Goal: Information Seeking & Learning: Learn about a topic

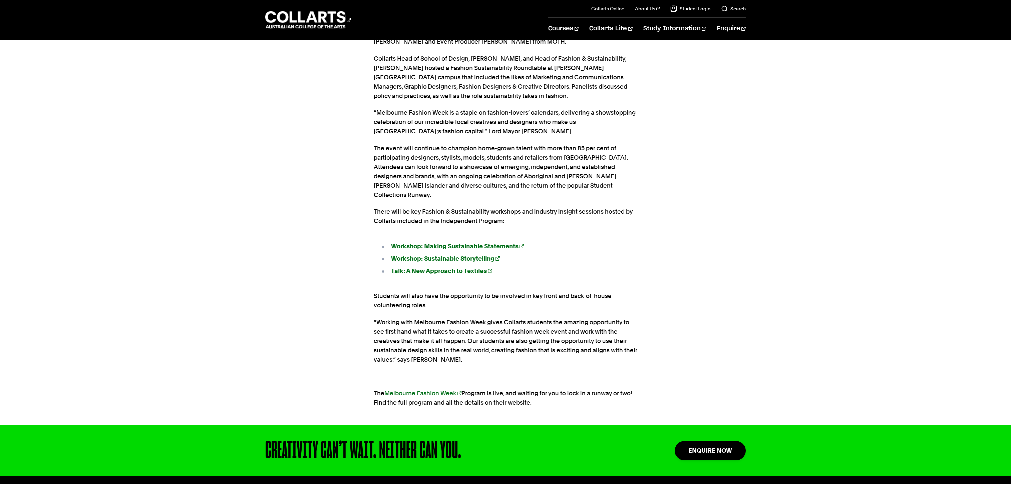
scroll to position [611, 0]
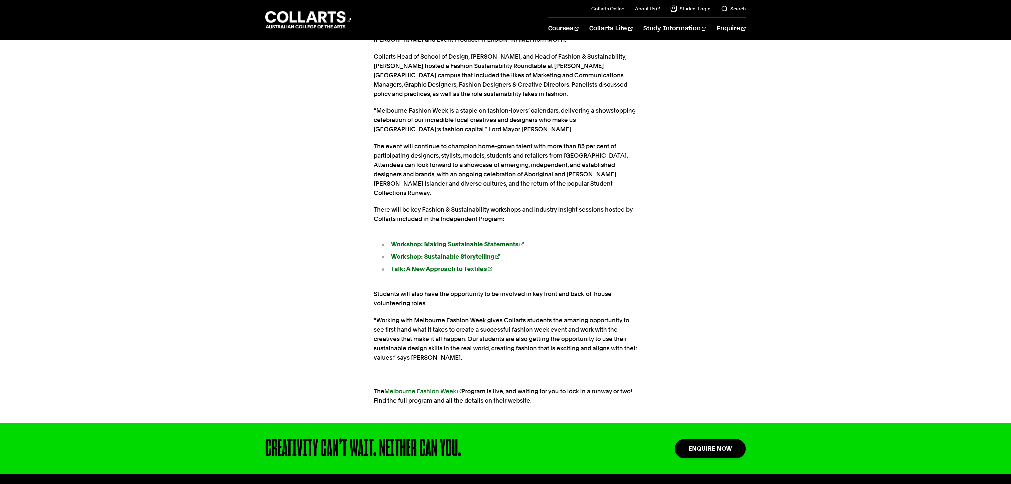
click at [393, 172] on p "The event will continue to champion home-grown talent with more than 85 per cen…" at bounding box center [506, 170] width 264 height 56
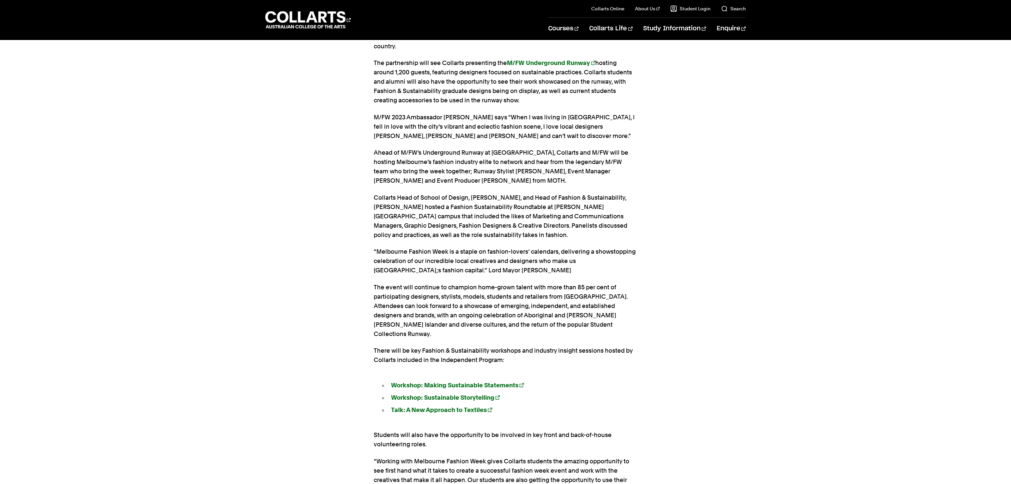
scroll to position [452, 0]
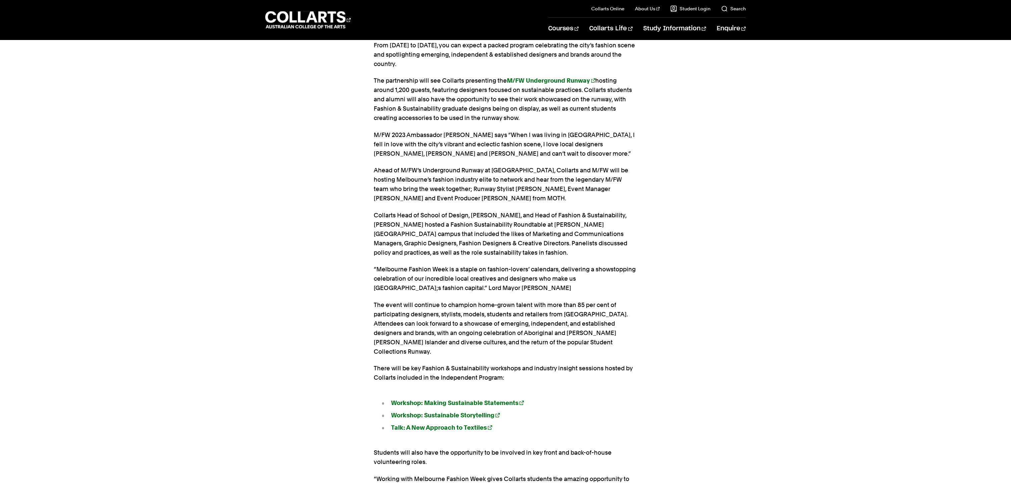
click at [401, 176] on p "Ahead of M/FW’s Underground Runway at Waterfall Lane, Collarts and M/FW will be…" at bounding box center [506, 184] width 264 height 37
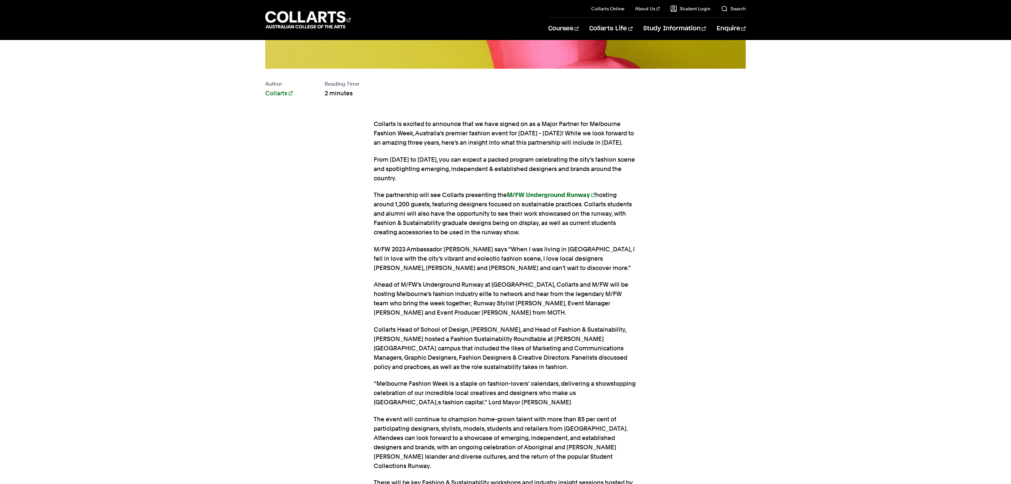
scroll to position [280, 0]
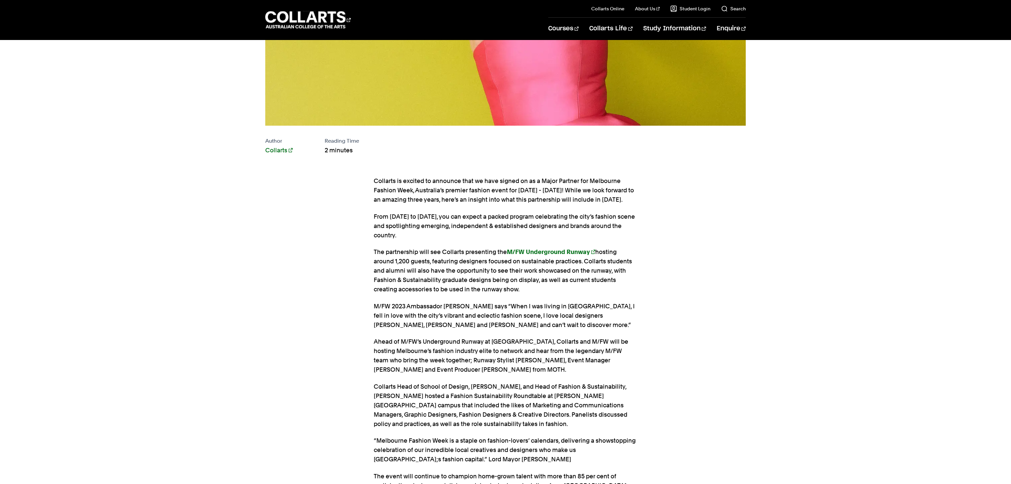
click at [654, 302] on div "Collarts is excited to announce that we have signed on as a Major Partner for M…" at bounding box center [505, 460] width 652 height 588
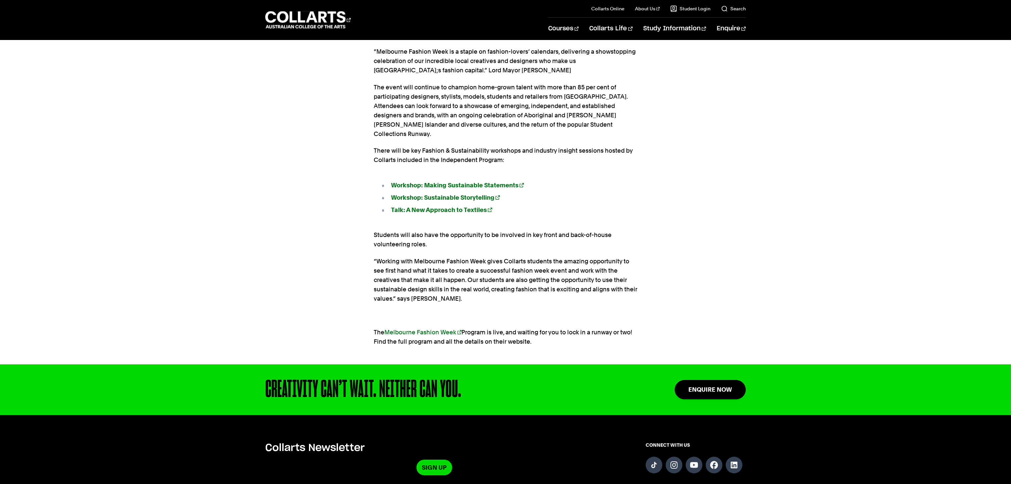
scroll to position [671, 0]
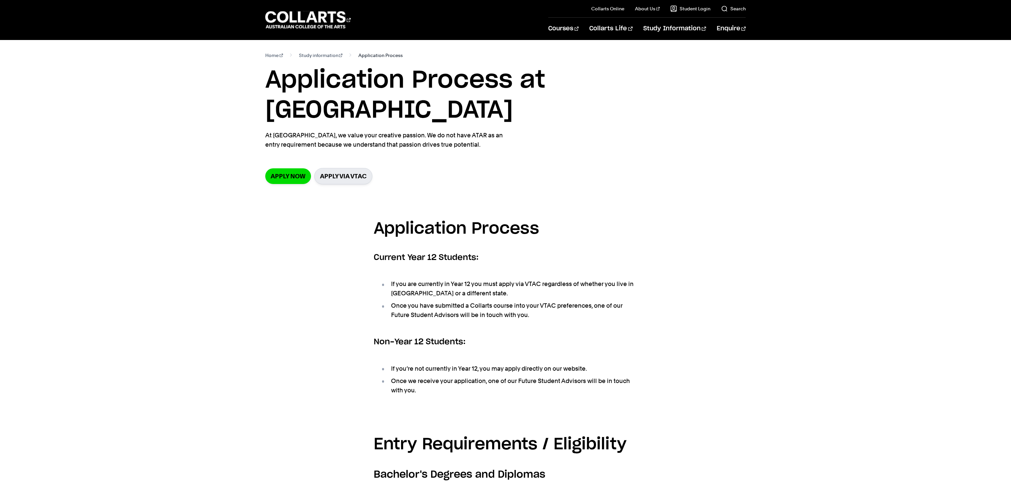
scroll to position [0, 0]
click at [327, 15] on 1 "Go to homepage" at bounding box center [305, 19] width 80 height 17
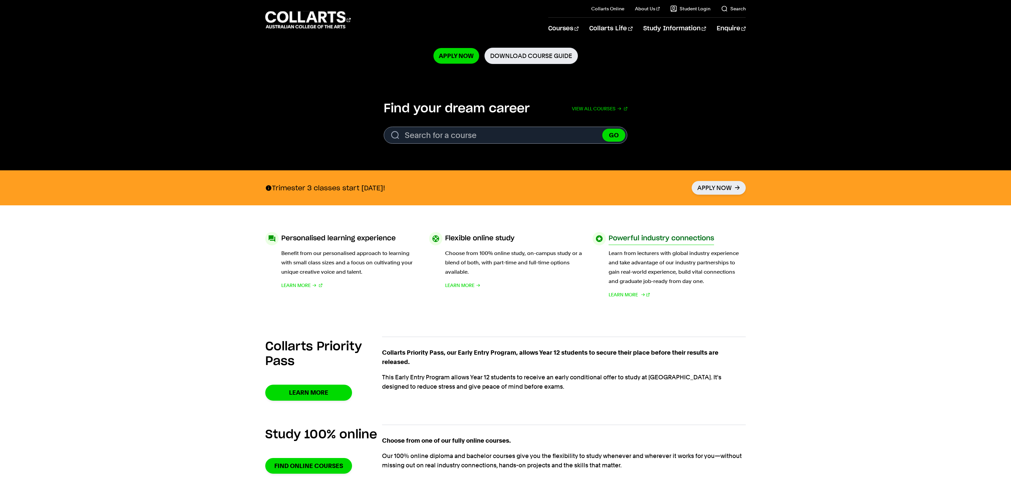
scroll to position [160, 0]
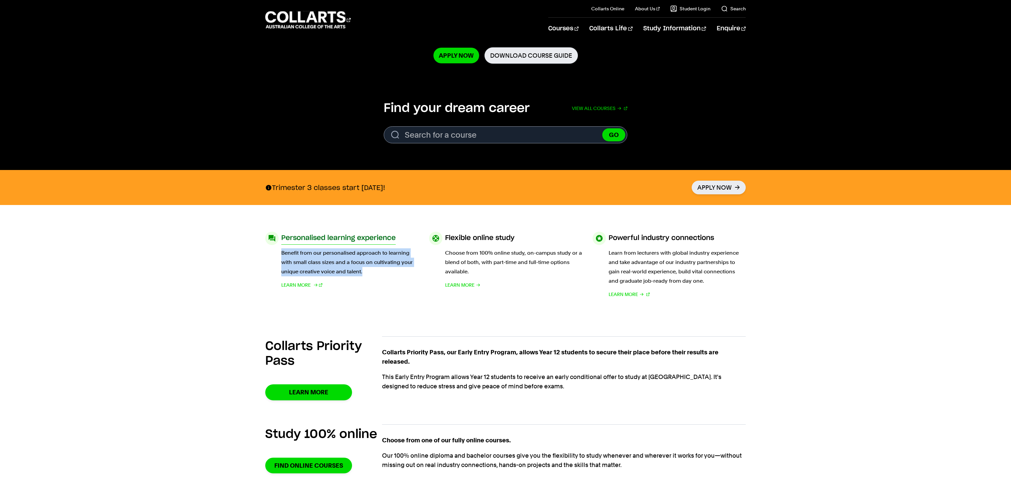
drag, startPoint x: 280, startPoint y: 255, endPoint x: 371, endPoint y: 269, distance: 92.2
click at [371, 269] on div "Personalised learning experience Benefit from our personalised approach to lear…" at bounding box center [341, 265] width 153 height 67
click at [375, 273] on p "Benefit from our personalised approach to learning with small class sizes and a…" at bounding box center [349, 263] width 137 height 28
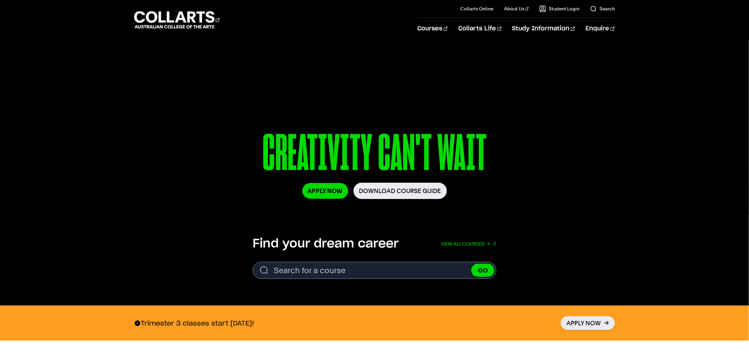
scroll to position [0, 0]
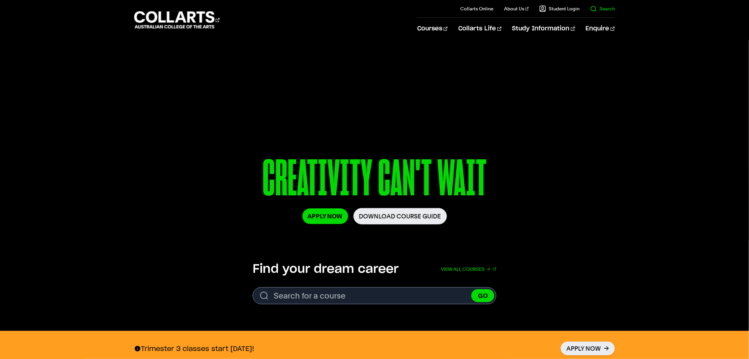
click at [602, 8] on link "Search" at bounding box center [602, 8] width 25 height 7
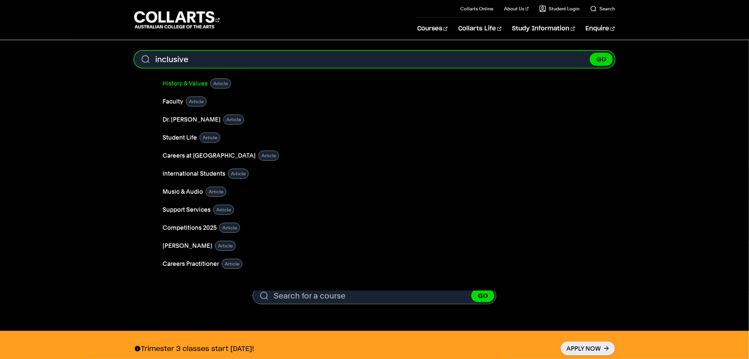
type input "inclusive"
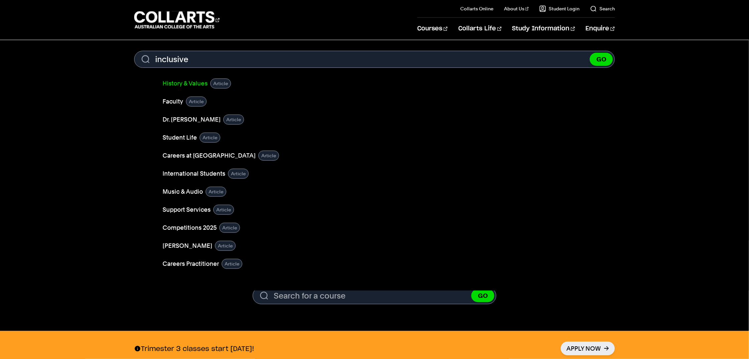
click at [192, 83] on link "History & Values" at bounding box center [184, 83] width 45 height 9
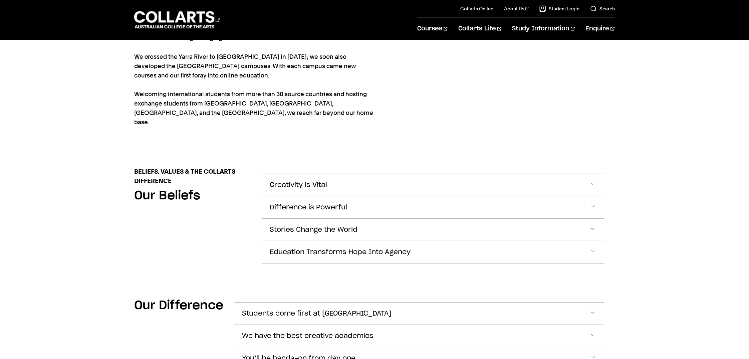
scroll to position [201, 0]
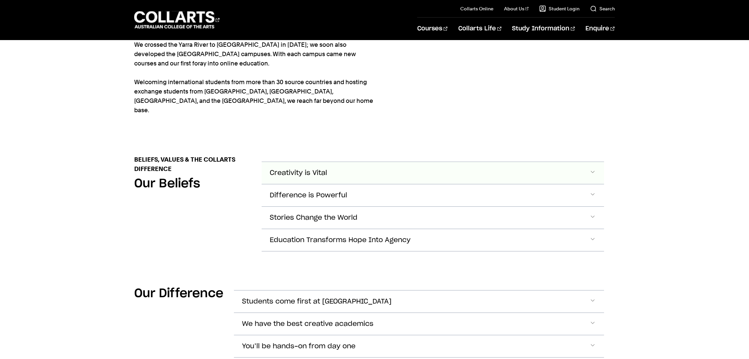
click at [335, 165] on button "Creativity is Vital" at bounding box center [433, 173] width 342 height 22
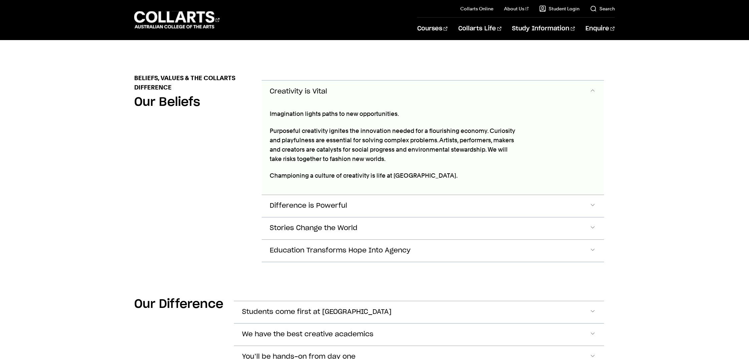
scroll to position [293, 0]
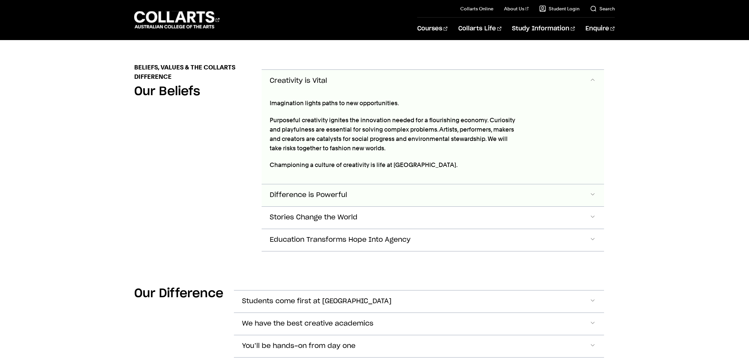
click at [294, 190] on button "Difference is Powerful" at bounding box center [433, 195] width 342 height 22
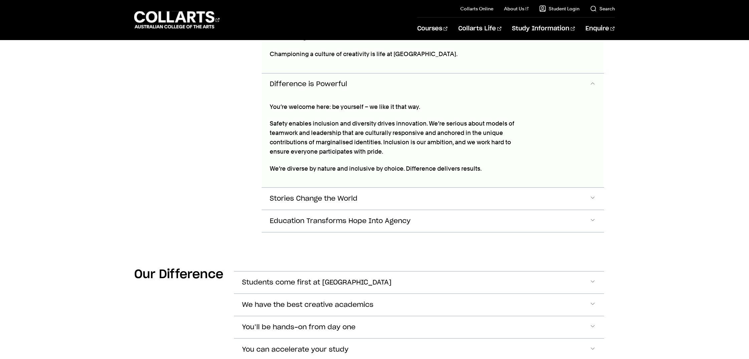
scroll to position [408, 0]
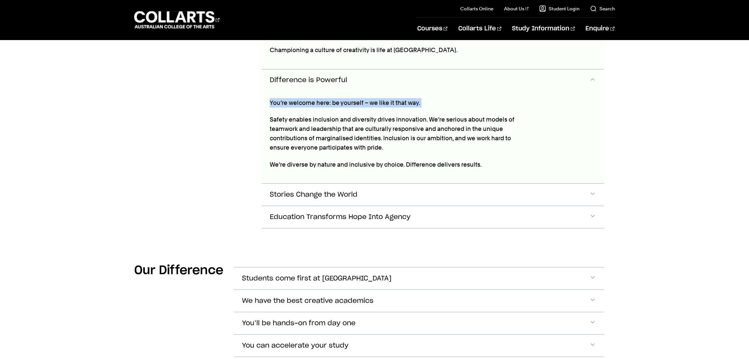
drag, startPoint x: 270, startPoint y: 94, endPoint x: 323, endPoint y: 99, distance: 53.4
click at [323, 99] on div "You’re welcome here: be yourself – we like it that way. Safety enables inclusio…" at bounding box center [394, 137] width 264 height 92
click at [318, 103] on div "You’re welcome here: be yourself – we like it that way. Safety enables inclusio…" at bounding box center [394, 137] width 264 height 92
click at [320, 191] on span "Stories Change the World" at bounding box center [314, 195] width 88 height 8
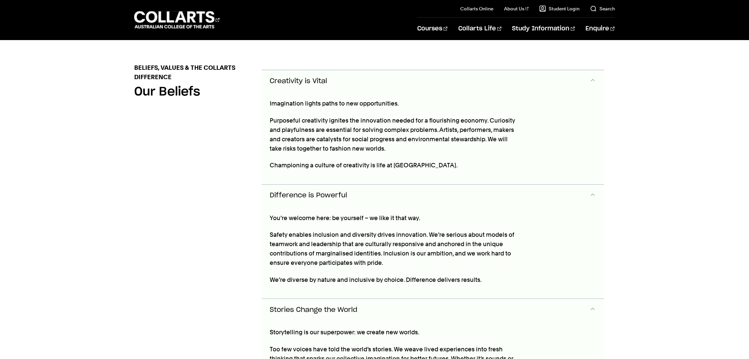
scroll to position [290, 0]
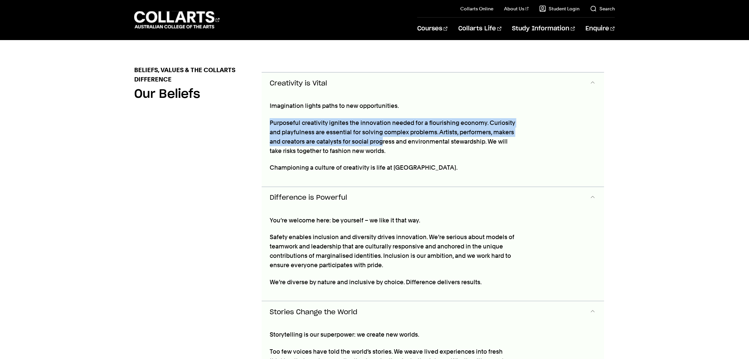
drag, startPoint x: 271, startPoint y: 115, endPoint x: 379, endPoint y: 130, distance: 109.2
click at [381, 130] on div "Imagination lights paths to new opportunities. Purposeful creativity ignites th…" at bounding box center [394, 140] width 264 height 92
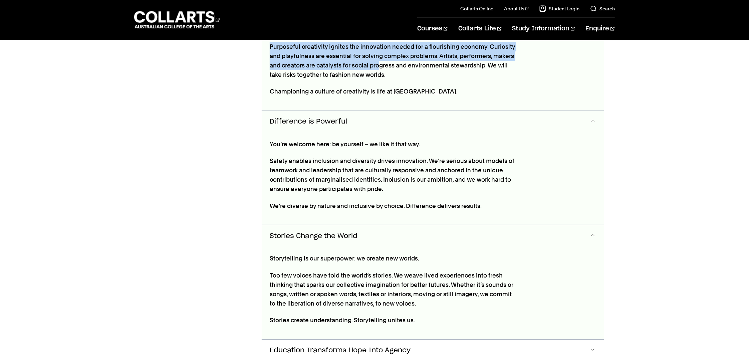
scroll to position [370, 0]
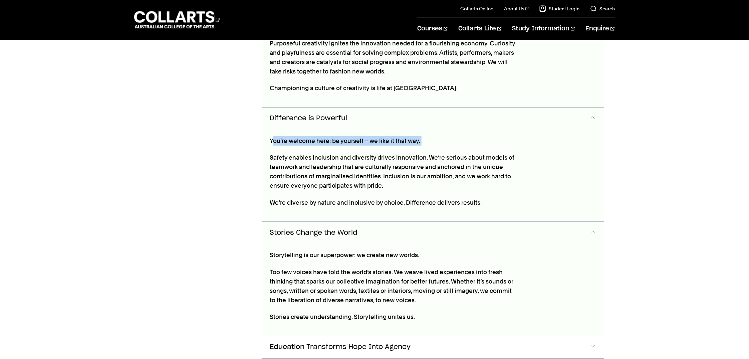
drag, startPoint x: 273, startPoint y: 134, endPoint x: 365, endPoint y: 153, distance: 93.6
click at [377, 140] on div "You’re welcome here: be yourself – we like it that way. Safety enables inclusio…" at bounding box center [394, 175] width 264 height 92
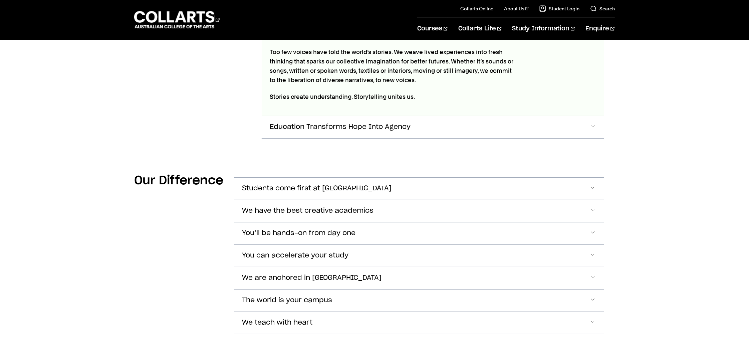
scroll to position [596, 0]
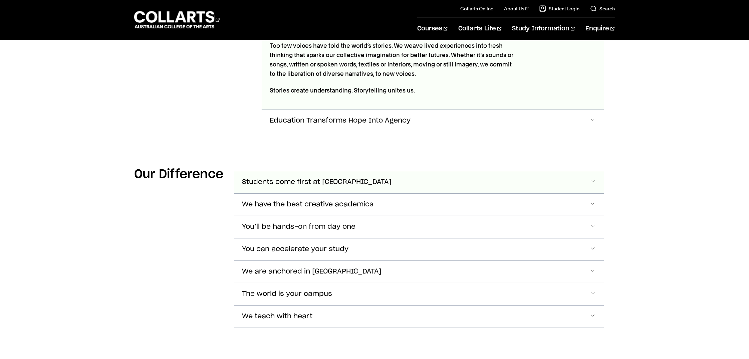
click at [300, 179] on button "Students come first at Collarts" at bounding box center [419, 182] width 370 height 22
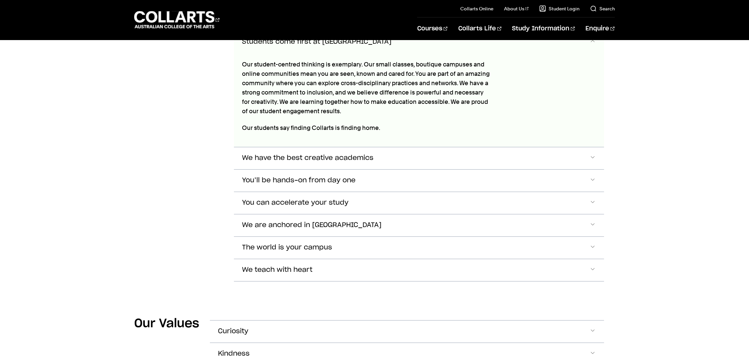
scroll to position [801, 0]
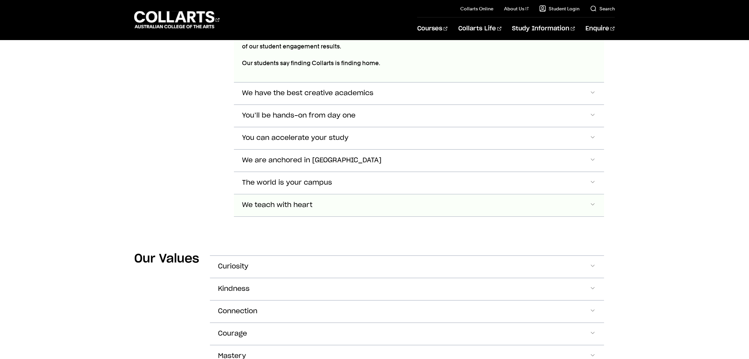
click at [273, 201] on span "We teach with heart" at bounding box center [277, 205] width 70 height 8
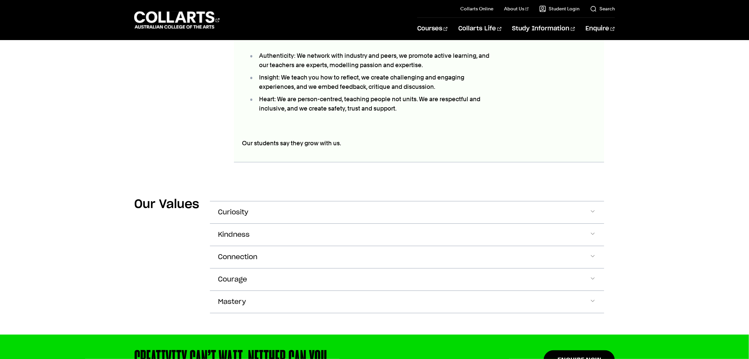
scroll to position [1033, 0]
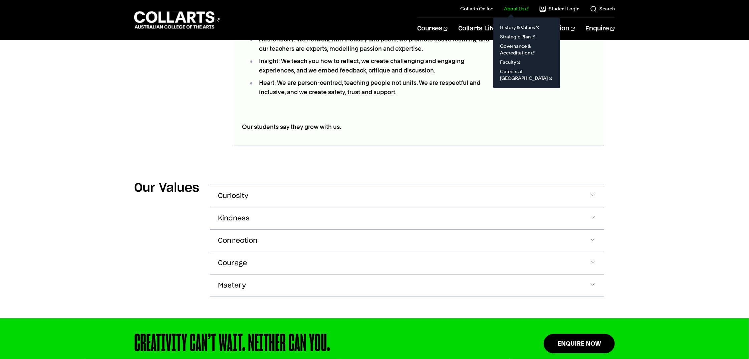
click at [518, 11] on link "About Us" at bounding box center [516, 8] width 25 height 7
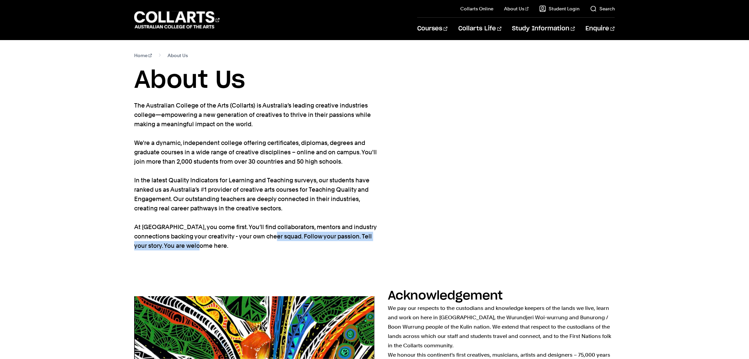
drag, startPoint x: 266, startPoint y: 237, endPoint x: 276, endPoint y: 246, distance: 13.2
click at [276, 246] on p "The Australian College of the Arts (Collarts) is Australia’s leading creative i…" at bounding box center [256, 175] width 244 height 149
copy p "Follow your passion. Tell your story. You are welcome here."
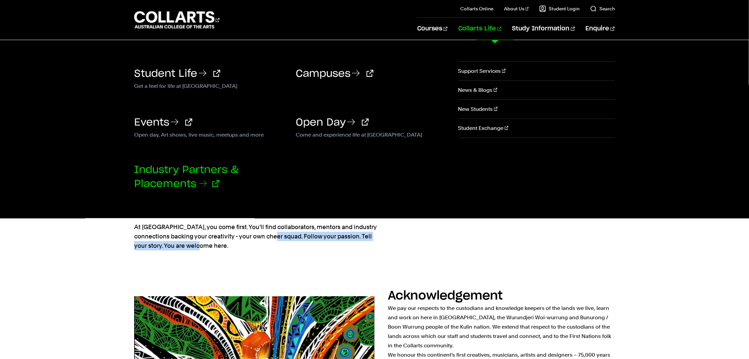
click at [157, 179] on link "Industry Partners & Placements" at bounding box center [186, 177] width 104 height 24
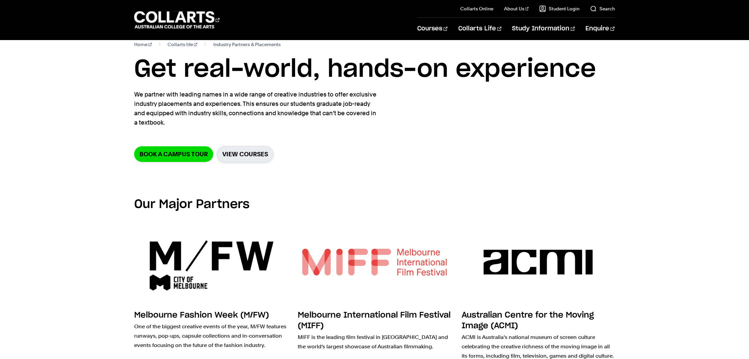
scroll to position [12, 0]
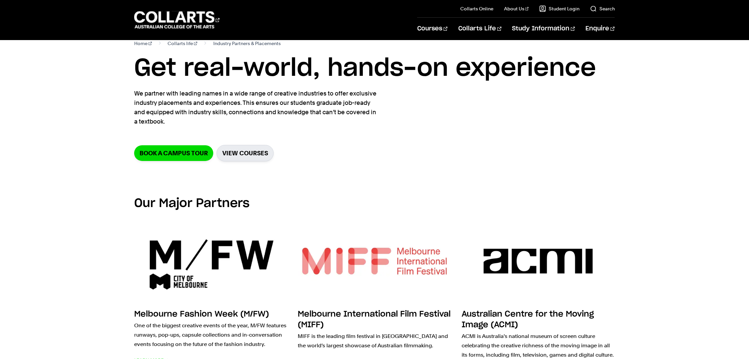
drag, startPoint x: 281, startPoint y: 102, endPoint x: 274, endPoint y: 121, distance: 19.6
click at [274, 120] on p "We partner with leading names in a wide range of creative industries to offer e…" at bounding box center [256, 107] width 244 height 37
copy p "ur students graduate job-ready and equipped with industry skills, connections a…"
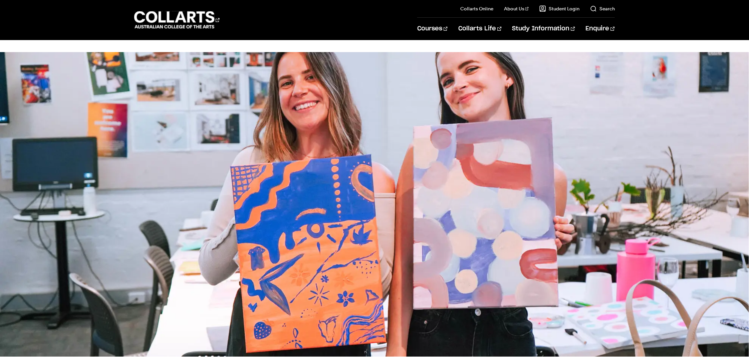
scroll to position [178, 0]
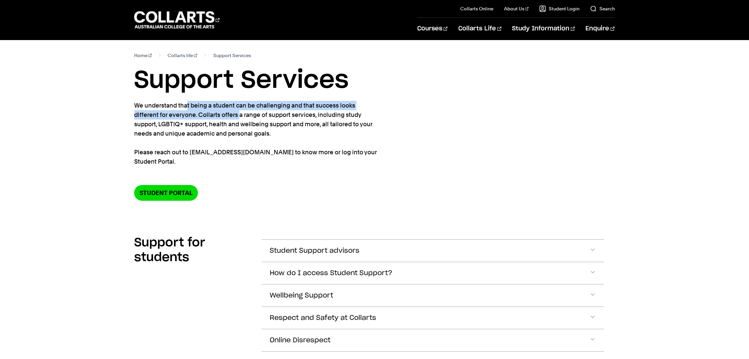
drag, startPoint x: 132, startPoint y: 106, endPoint x: 196, endPoint y: 113, distance: 63.4
click at [196, 113] on div "Home Collarts life Support Services Support Services We understand that being a…" at bounding box center [374, 131] width 608 height 182
copy p "We understand that being a student can be challenging and that success looks di…"
click at [596, 10] on link "Search" at bounding box center [602, 8] width 25 height 7
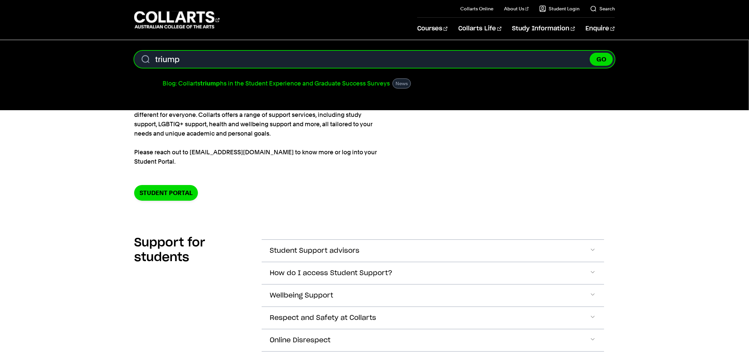
type input "triump"
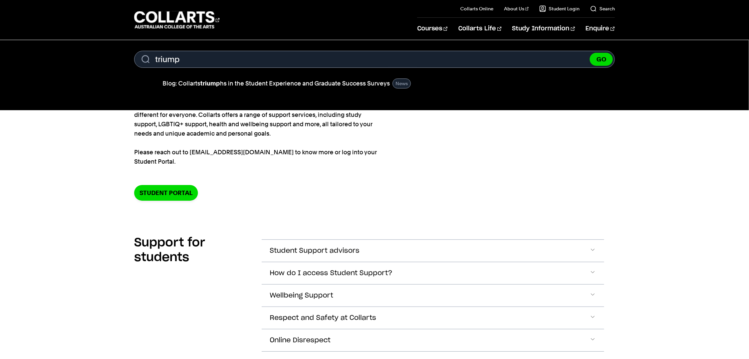
click at [237, 82] on link "Blog: Collarts triump hs in the Student Experience and Graduate Success Surveys" at bounding box center [275, 83] width 227 height 9
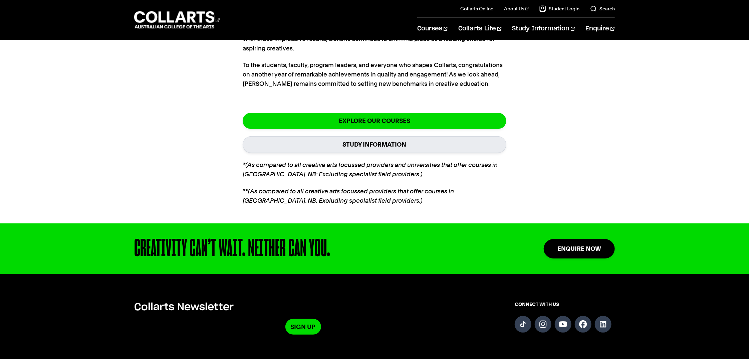
scroll to position [1630, 0]
